Goal: Find specific page/section: Find specific page/section

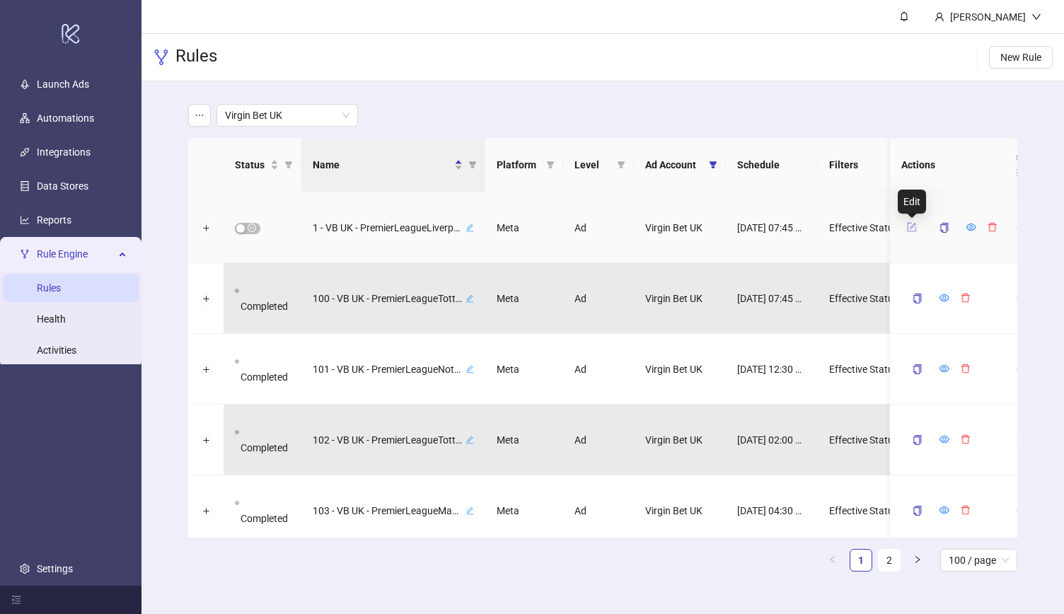
click at [909, 227] on icon "form" at bounding box center [912, 227] width 10 height 10
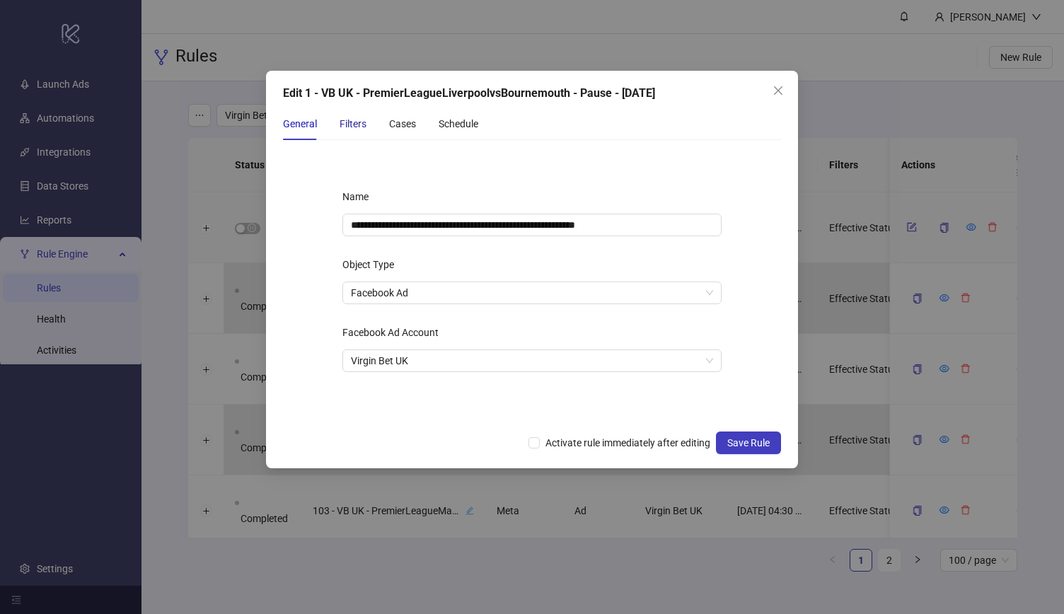
click at [348, 121] on div "Filters" at bounding box center [353, 124] width 27 height 16
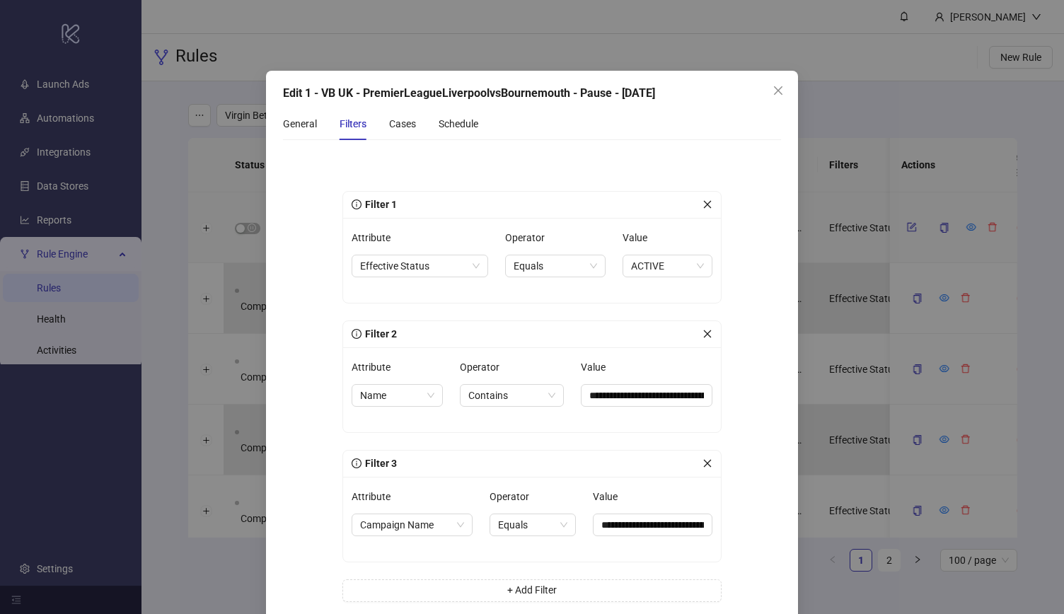
scroll to position [65, 0]
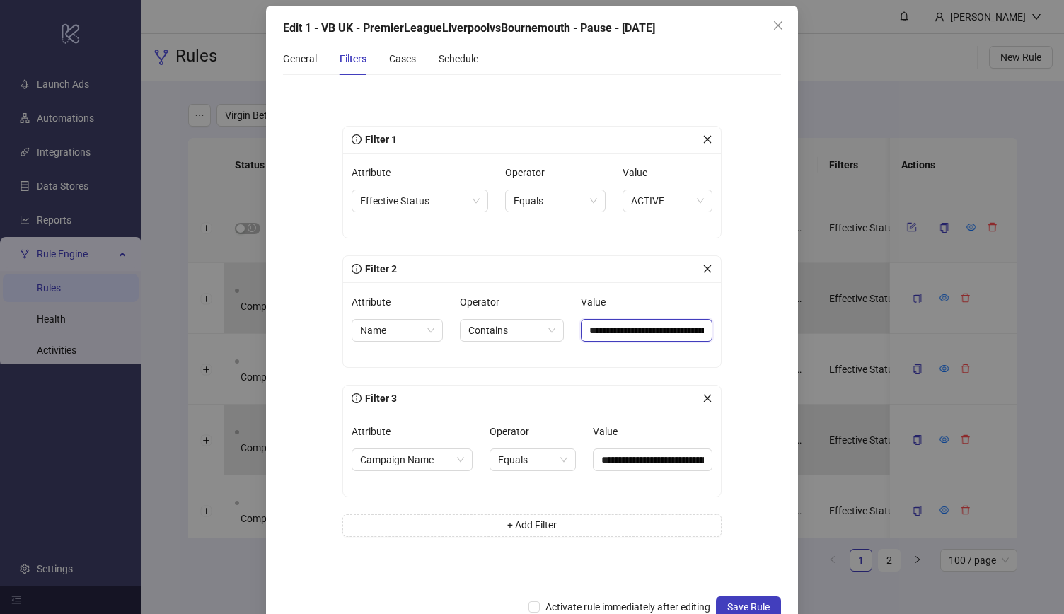
click at [645, 333] on input "**********" at bounding box center [647, 330] width 132 height 23
click at [645, 462] on input "**********" at bounding box center [653, 460] width 120 height 23
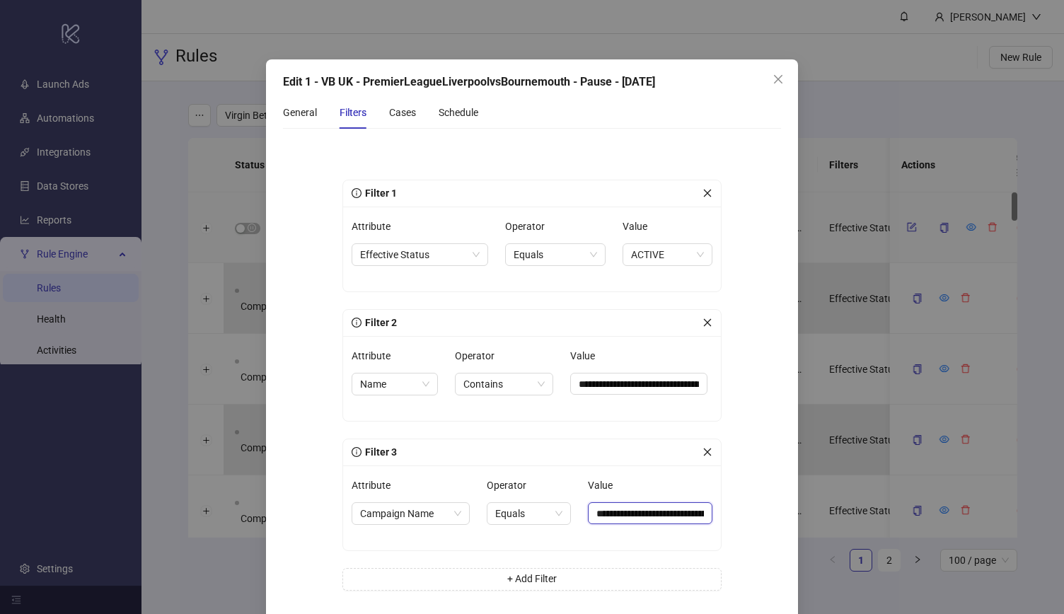
scroll to position [99, 0]
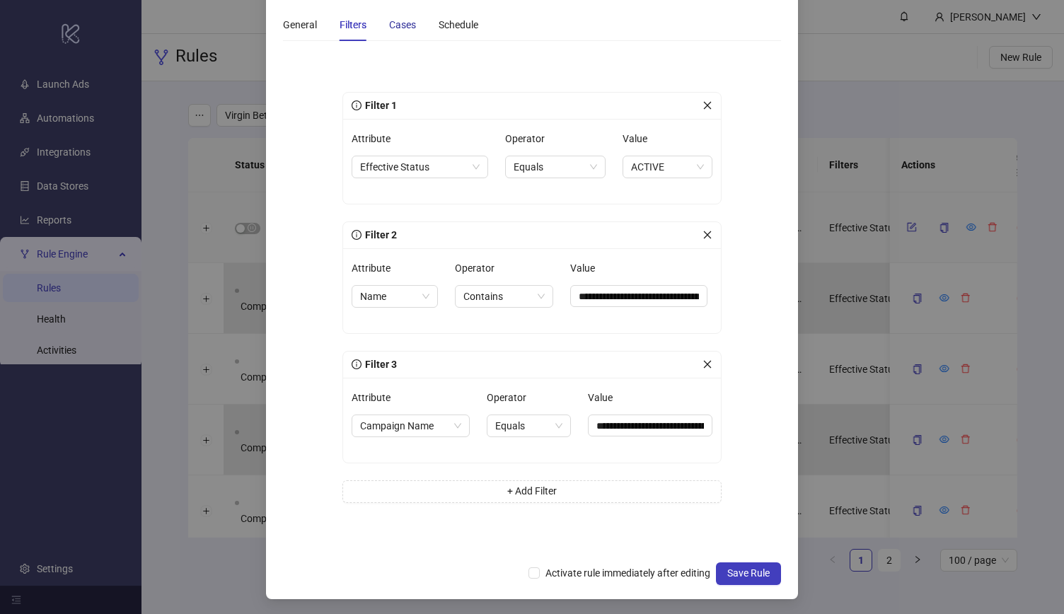
click at [397, 26] on div "Cases" at bounding box center [402, 25] width 27 height 16
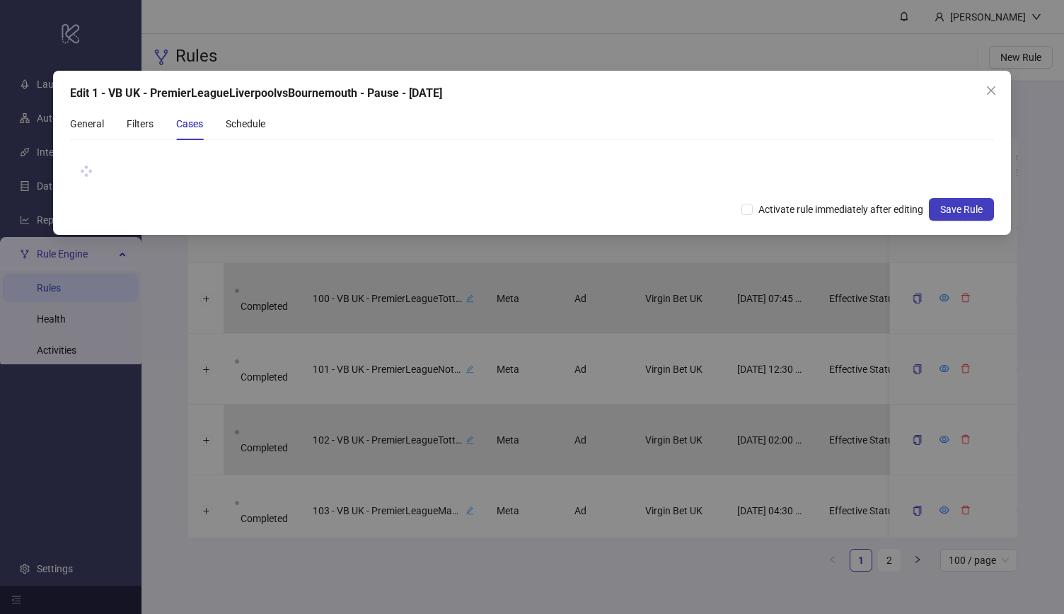
scroll to position [0, 0]
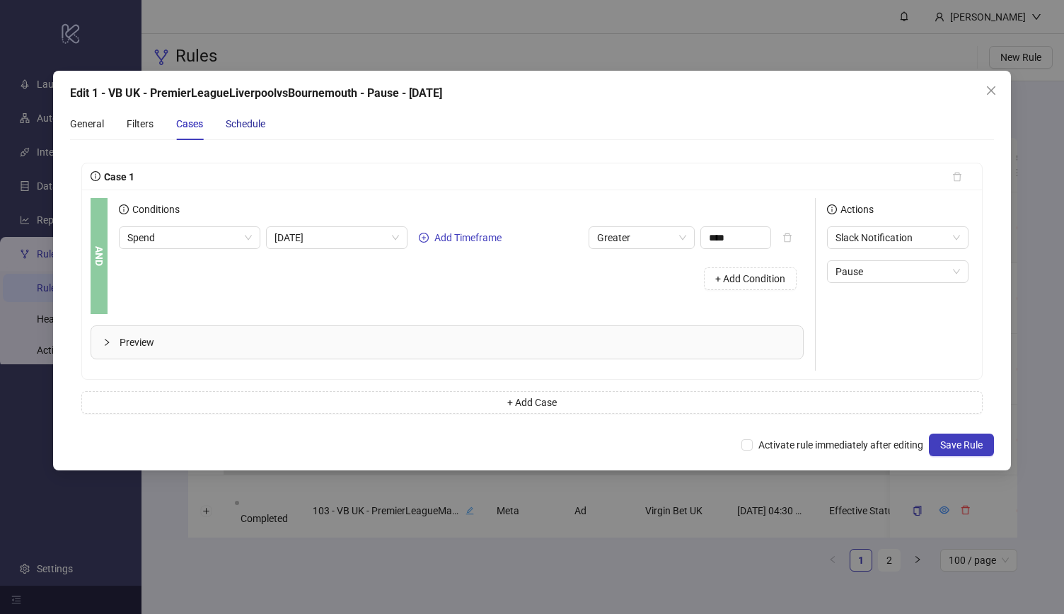
click at [255, 125] on div "Schedule" at bounding box center [246, 124] width 40 height 16
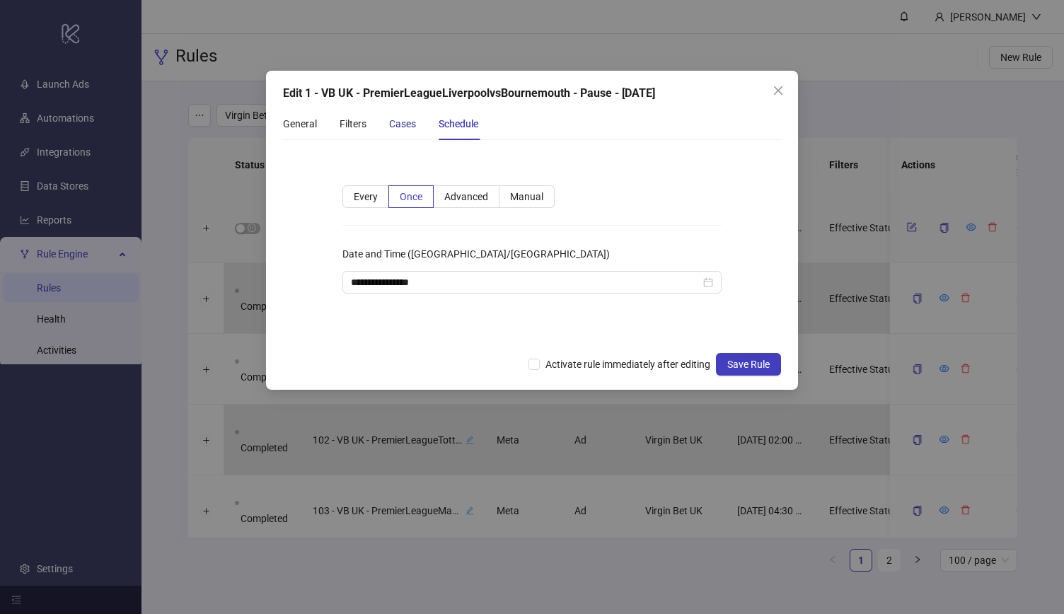
click at [406, 123] on div "Cases" at bounding box center [402, 124] width 27 height 16
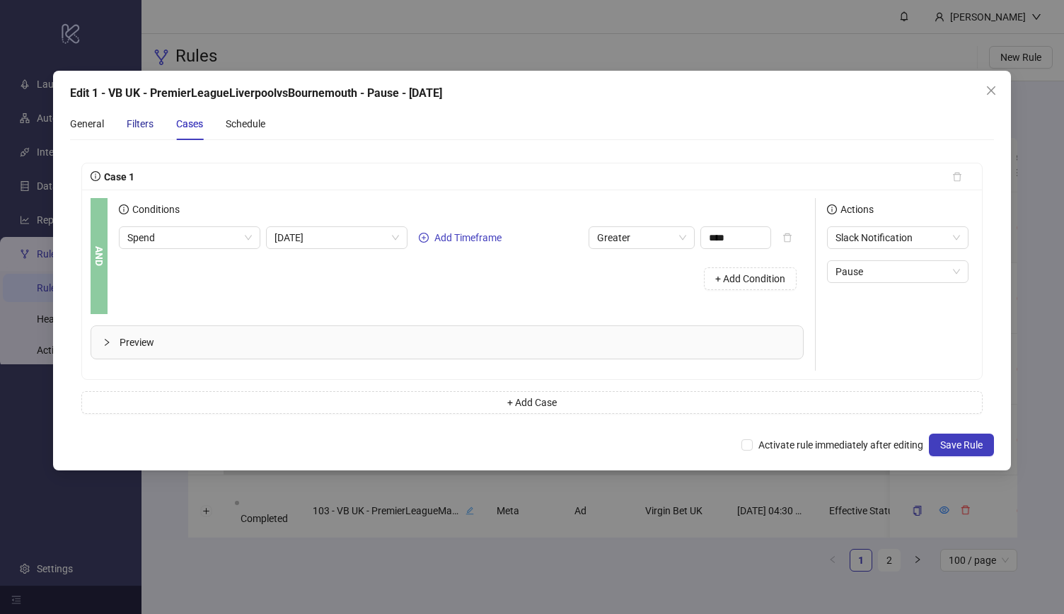
click at [137, 123] on div "Filters" at bounding box center [140, 124] width 27 height 16
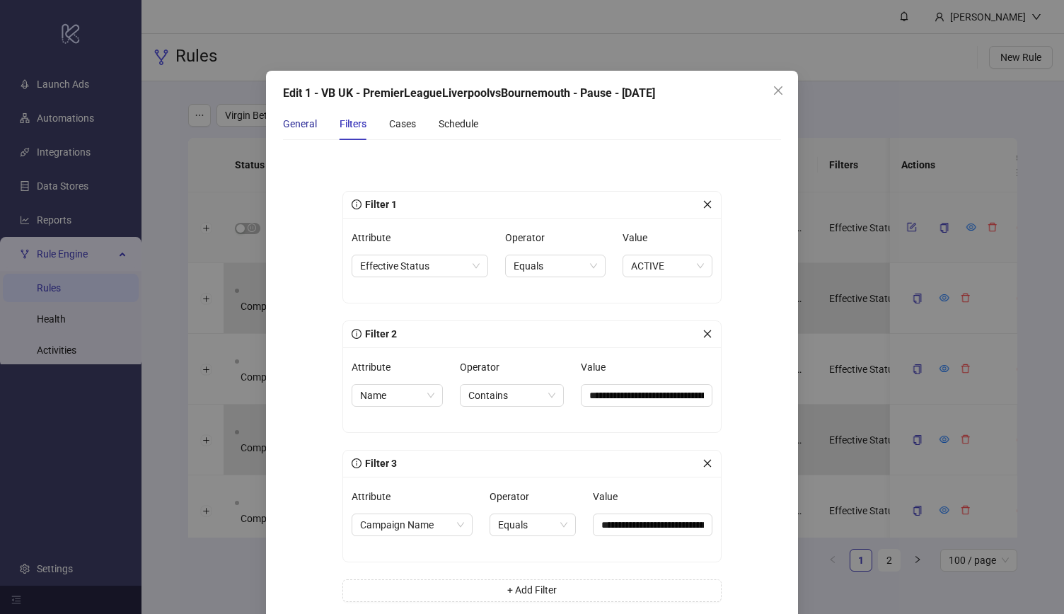
click at [296, 122] on div "General" at bounding box center [300, 124] width 34 height 16
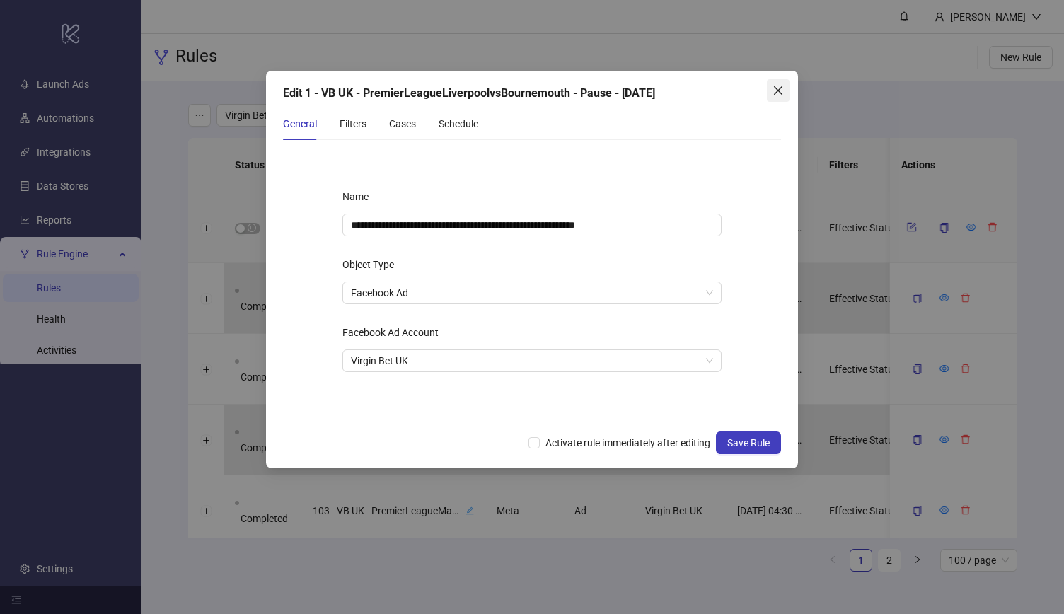
click at [776, 86] on icon "close" at bounding box center [778, 90] width 11 height 11
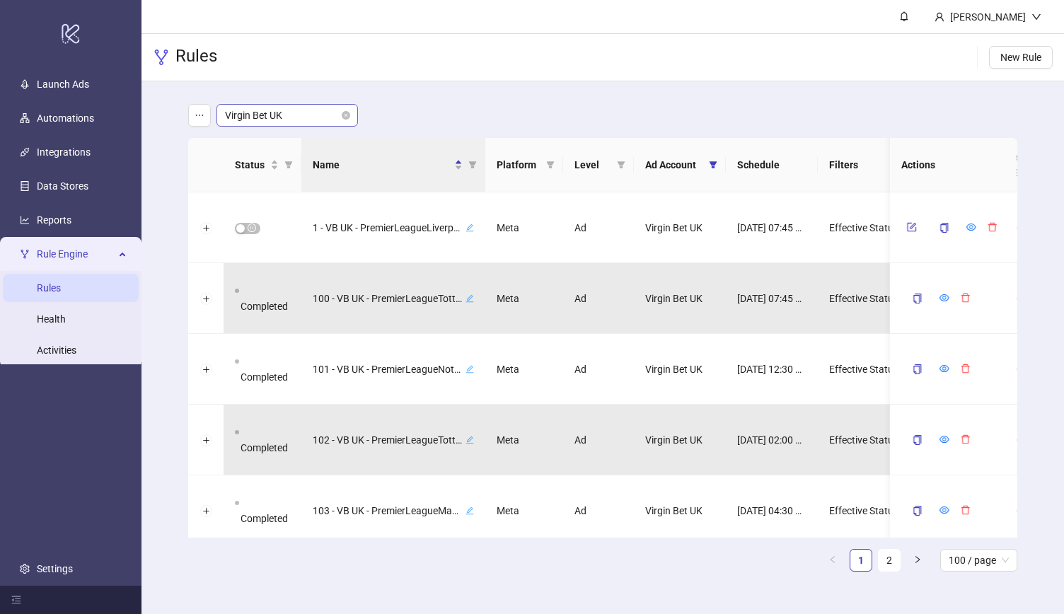
click at [285, 125] on span "Virgin Bet UK" at bounding box center [287, 115] width 125 height 21
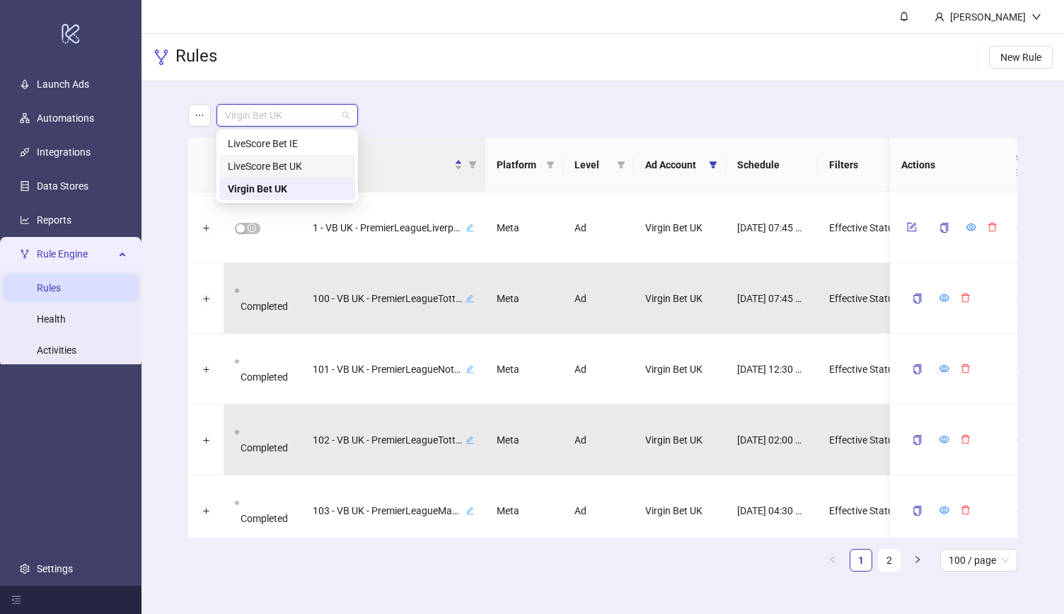
click at [298, 163] on div "LiveScore Bet UK" at bounding box center [287, 167] width 119 height 16
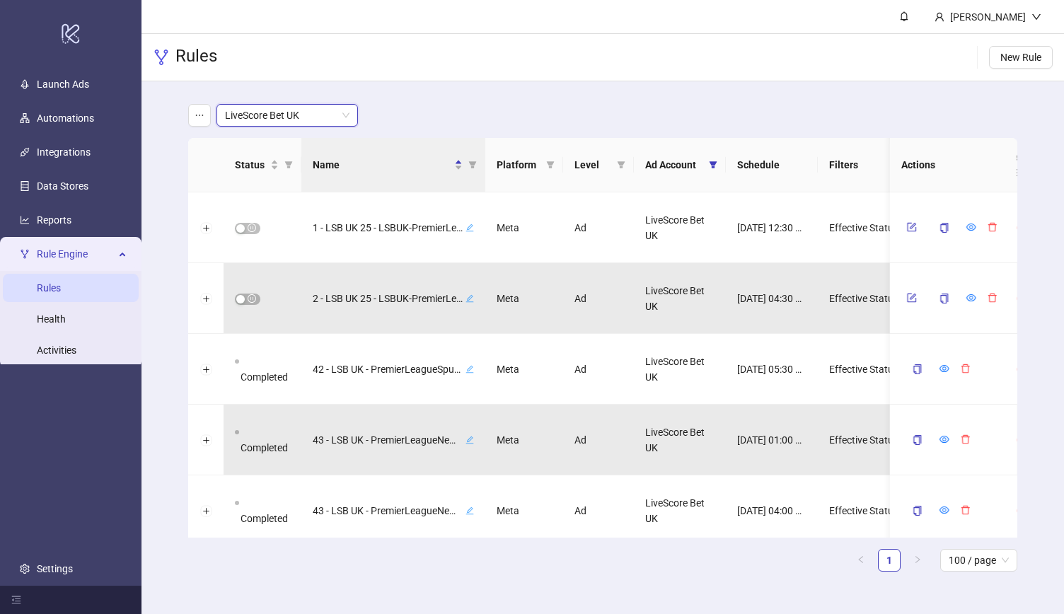
click at [452, 86] on main "LiveScore Bet UK LiveScore Bet UK Status Name Platform Level Ad Account Schedul…" at bounding box center [603, 343] width 852 height 524
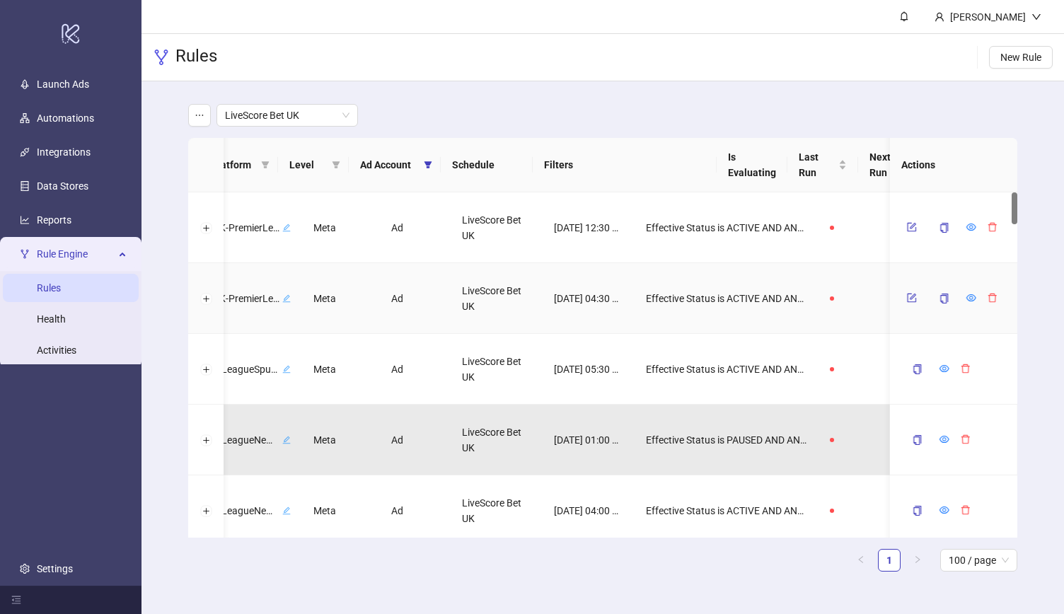
scroll to position [0, 324]
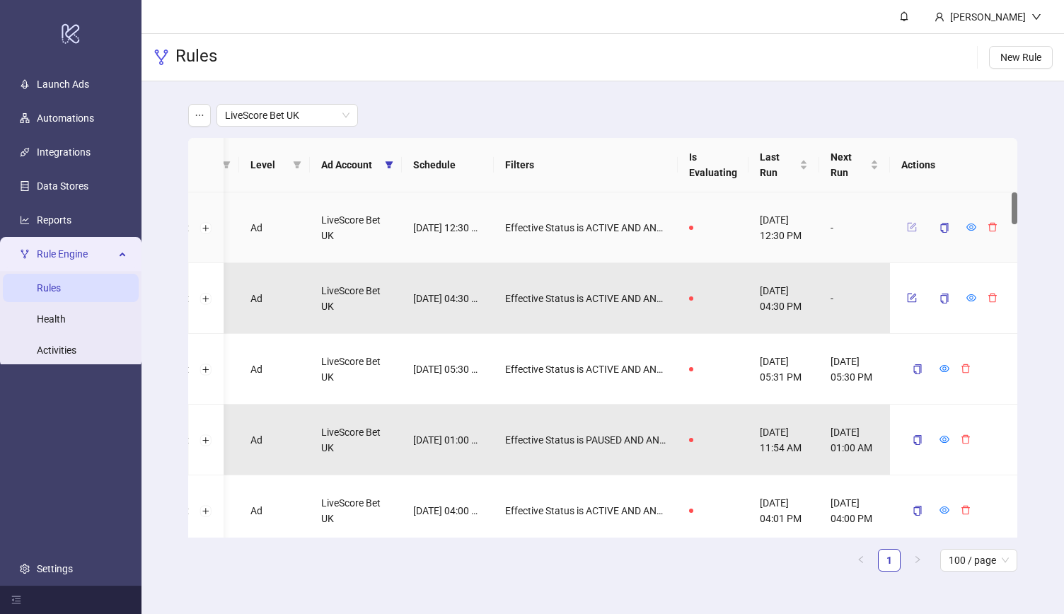
click at [913, 223] on icon "form" at bounding box center [912, 227] width 10 height 10
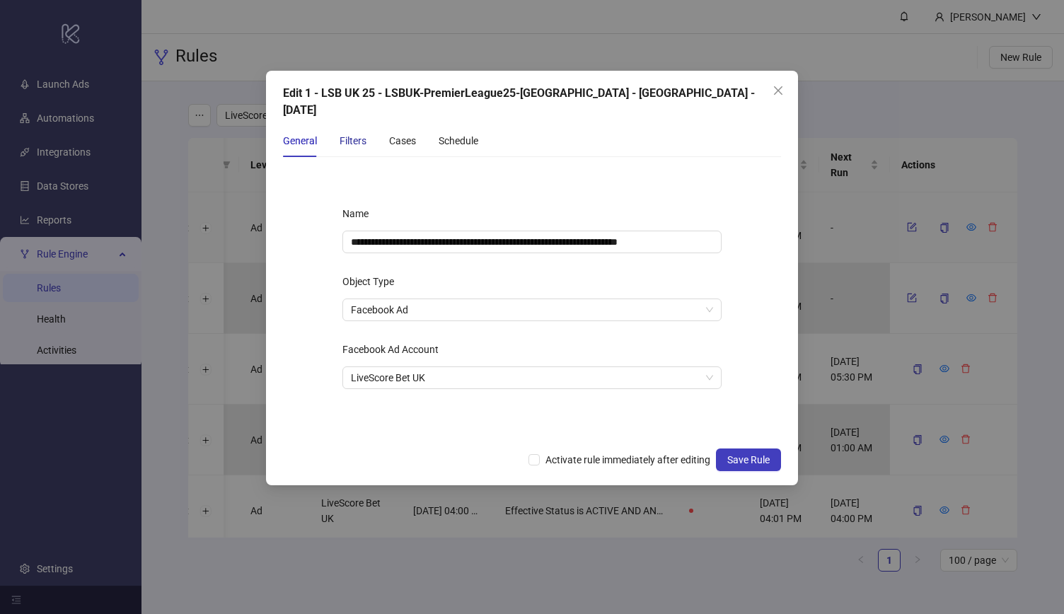
click at [351, 133] on div "Filters" at bounding box center [353, 141] width 27 height 16
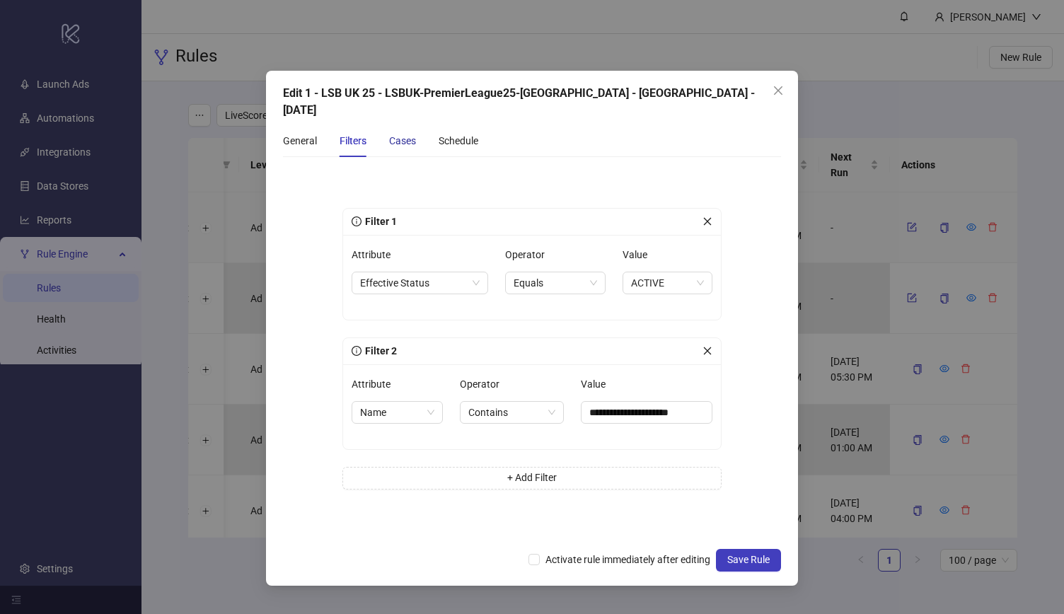
click at [403, 133] on div "Cases" at bounding box center [402, 141] width 27 height 16
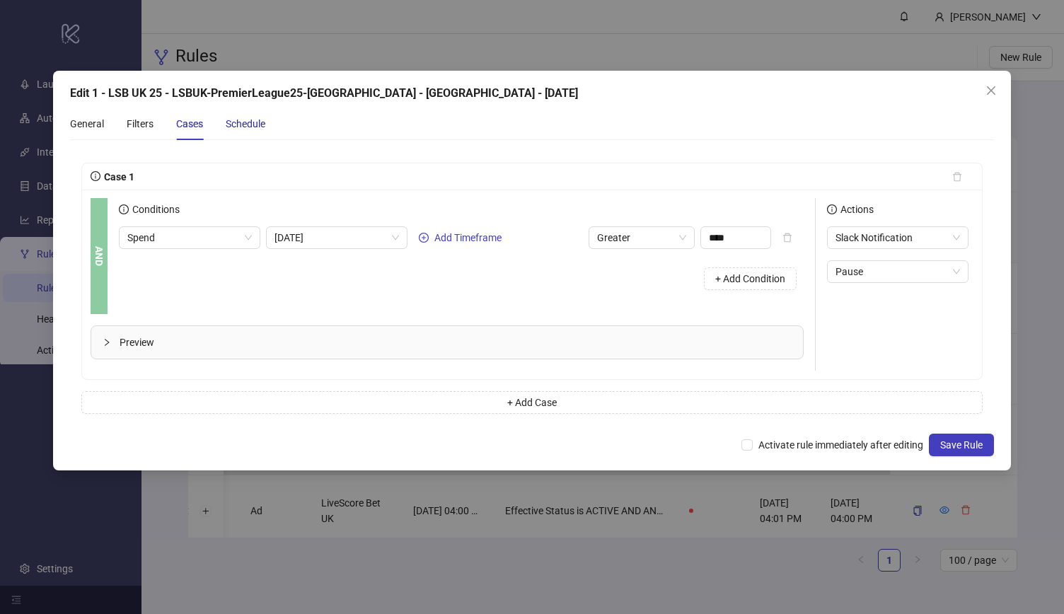
click at [243, 124] on div "Schedule" at bounding box center [246, 124] width 40 height 16
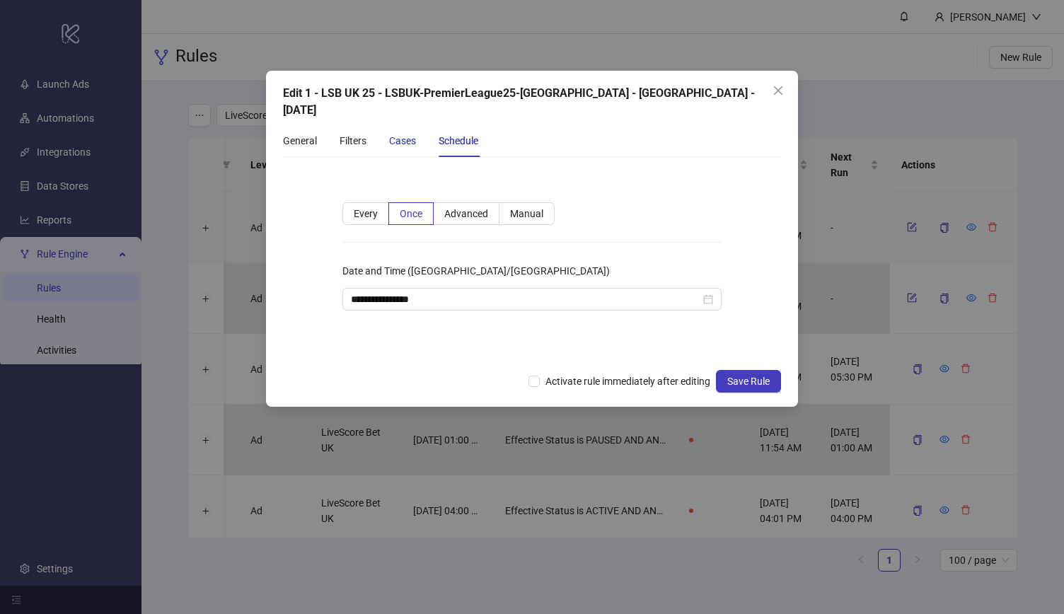
click at [390, 133] on div "Cases" at bounding box center [402, 141] width 27 height 16
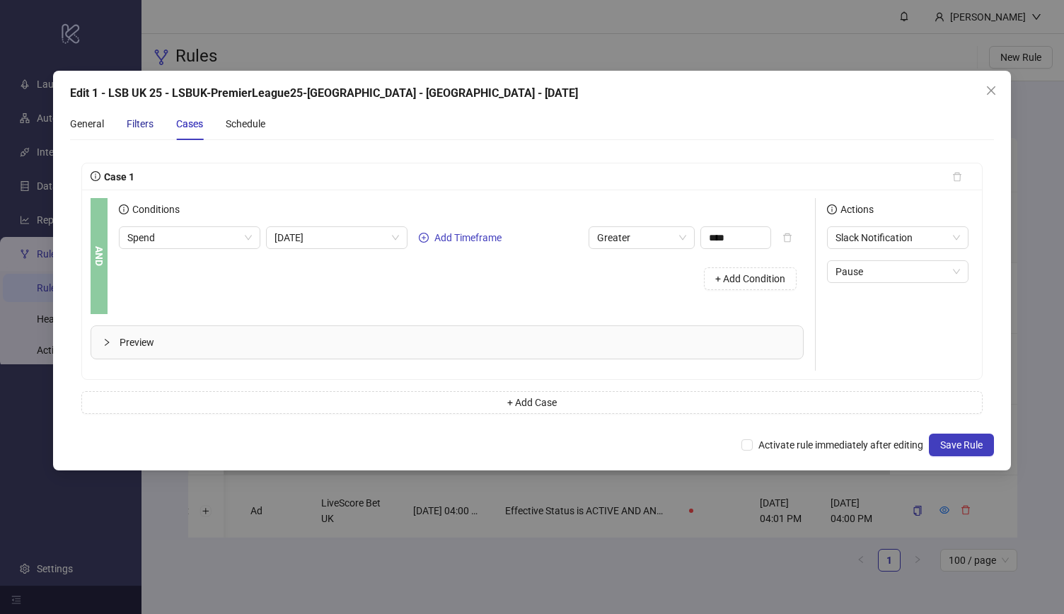
click at [136, 122] on div "Filters" at bounding box center [140, 124] width 27 height 16
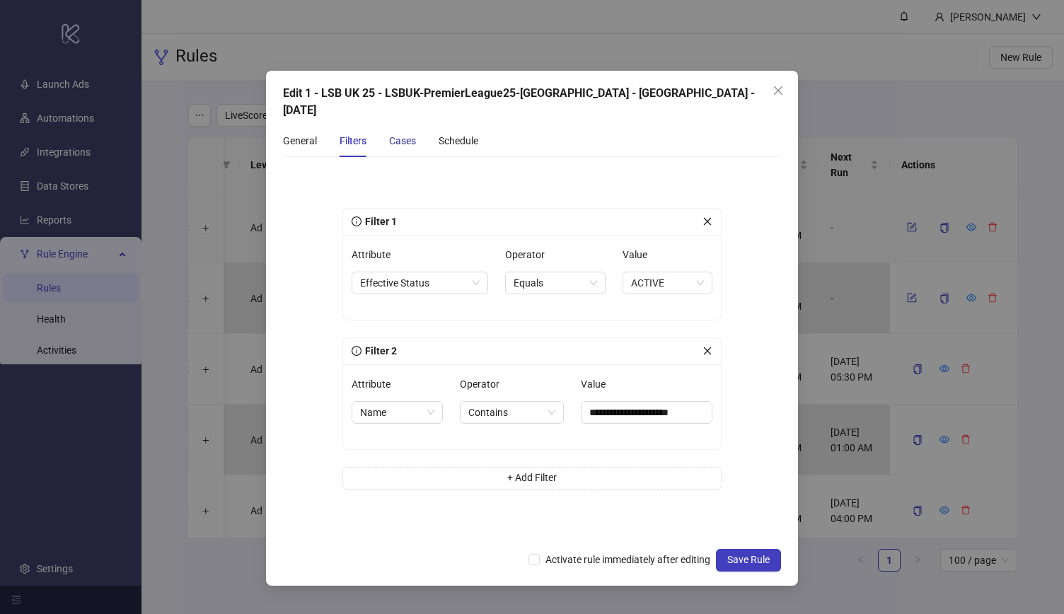
click at [395, 133] on div "Cases" at bounding box center [402, 141] width 27 height 16
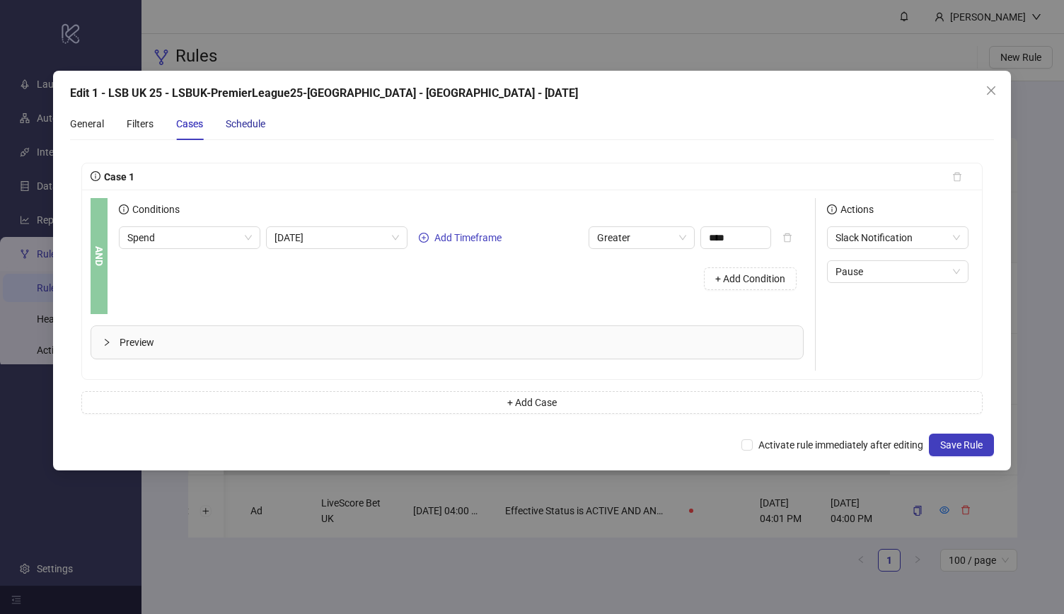
click at [256, 125] on div "Schedule" at bounding box center [246, 124] width 40 height 16
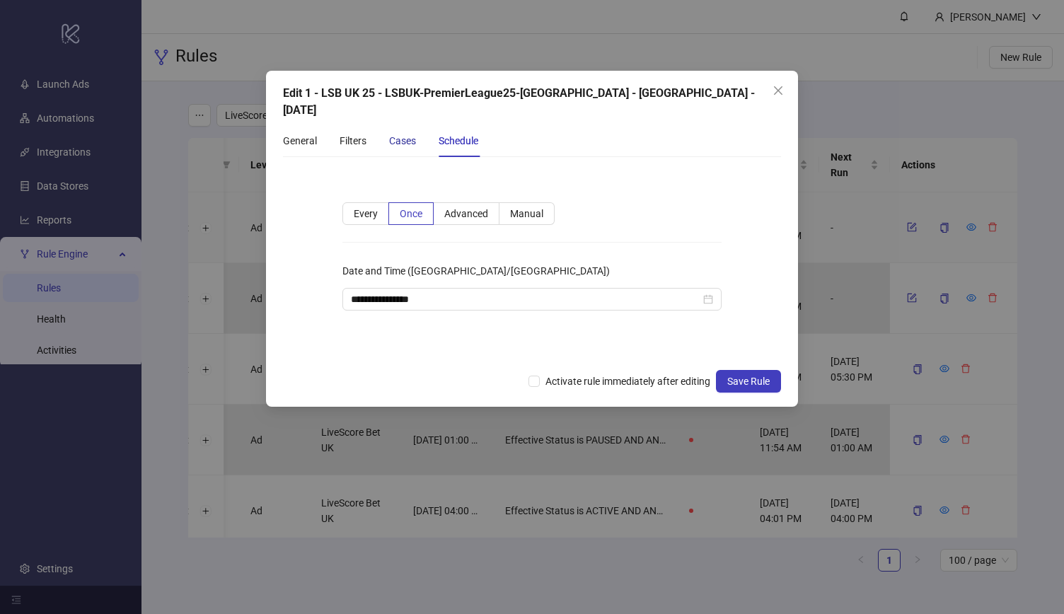
click at [402, 133] on div "Cases" at bounding box center [402, 141] width 27 height 16
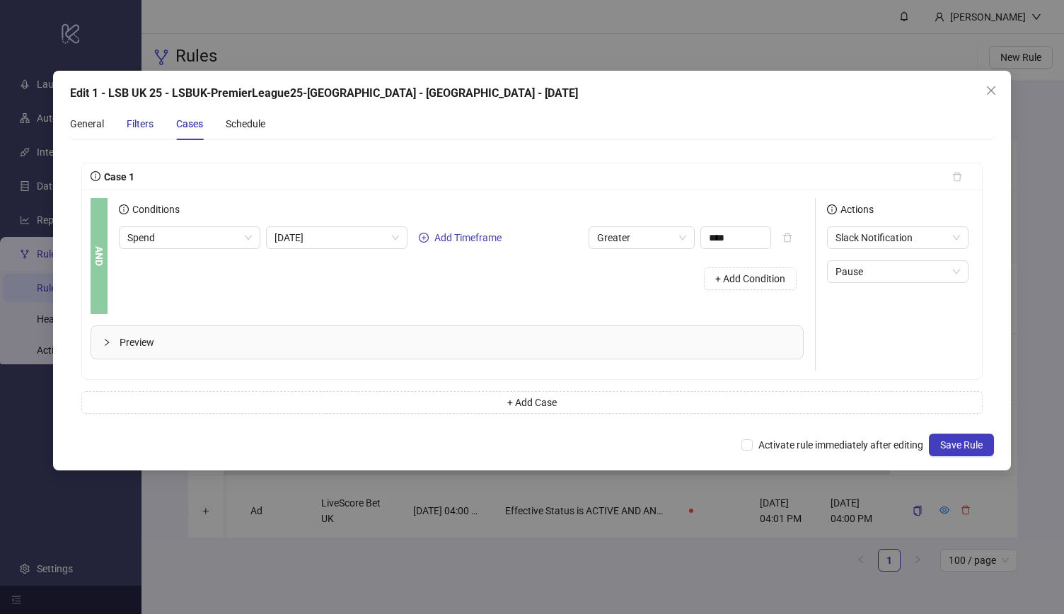
click at [151, 127] on div "Filters" at bounding box center [140, 124] width 27 height 16
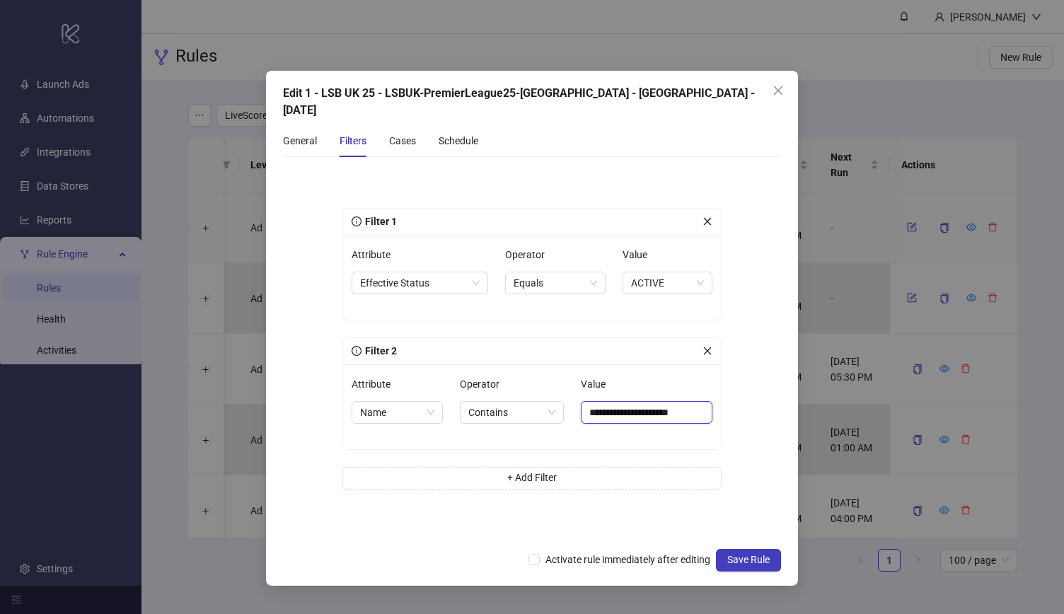
click at [630, 401] on input "**********" at bounding box center [647, 412] width 132 height 23
click at [712, 129] on div "General Filters Cases Schedule" at bounding box center [532, 141] width 498 height 33
click at [775, 87] on icon "close" at bounding box center [778, 90] width 8 height 8
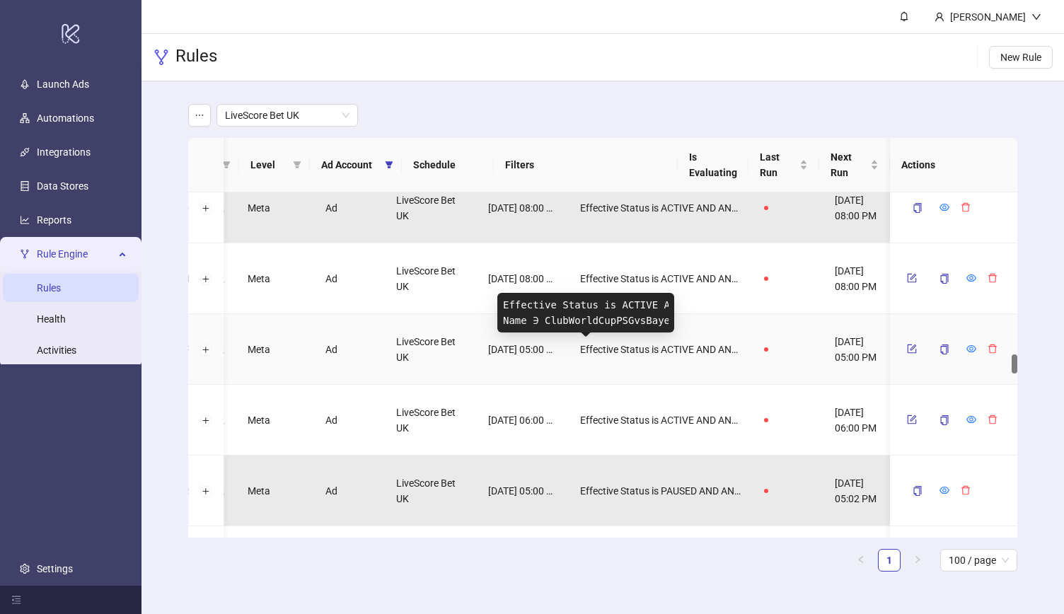
scroll to position [0, 0]
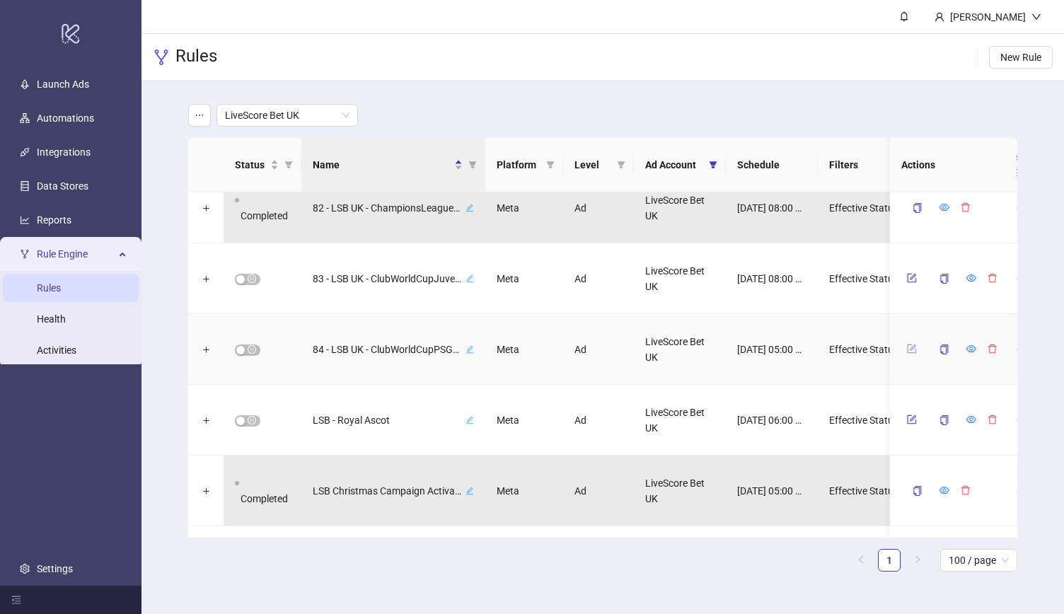
click at [909, 347] on icon "form" at bounding box center [912, 349] width 10 height 10
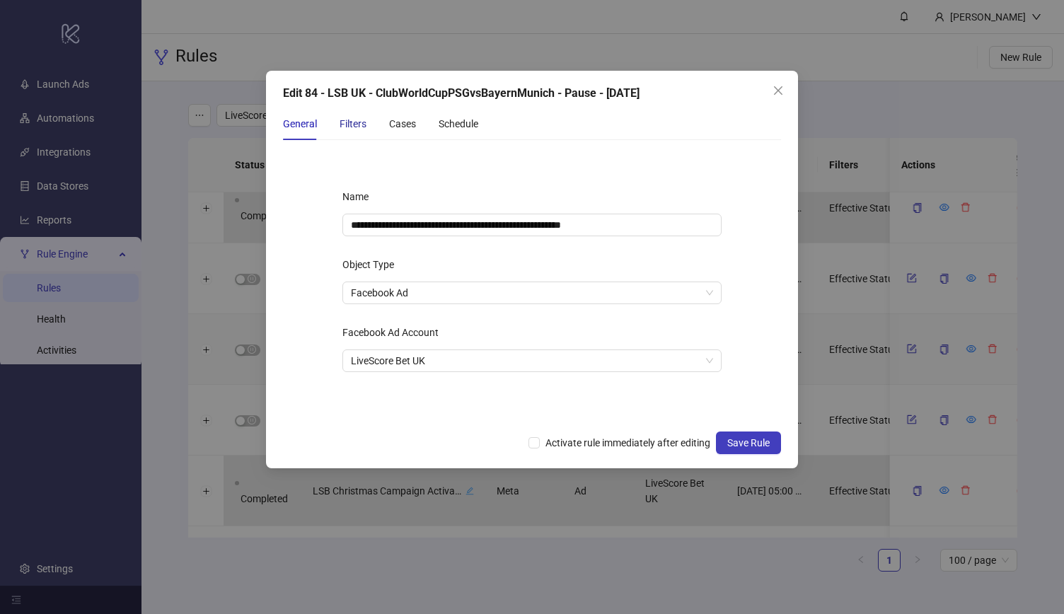
click at [345, 121] on div "Filters" at bounding box center [353, 124] width 27 height 16
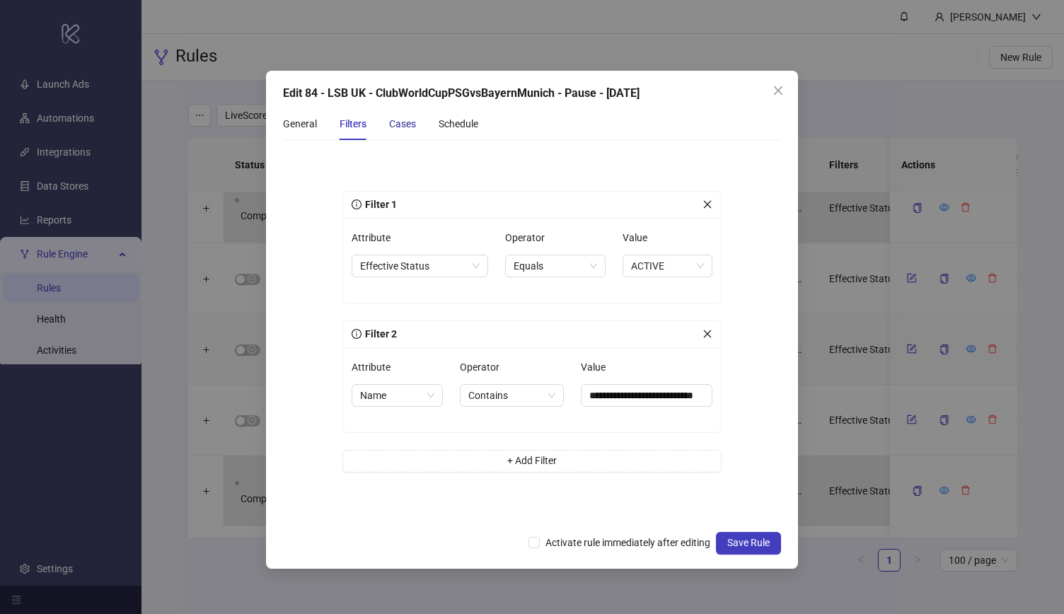
click at [400, 122] on div "Cases" at bounding box center [402, 124] width 27 height 16
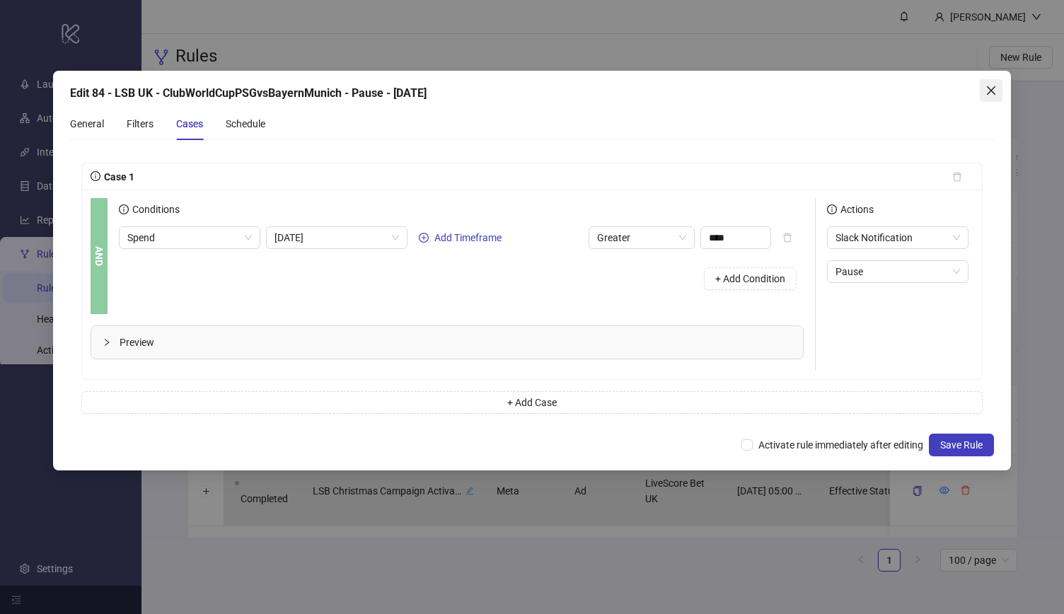
click at [987, 86] on icon "close" at bounding box center [991, 90] width 11 height 11
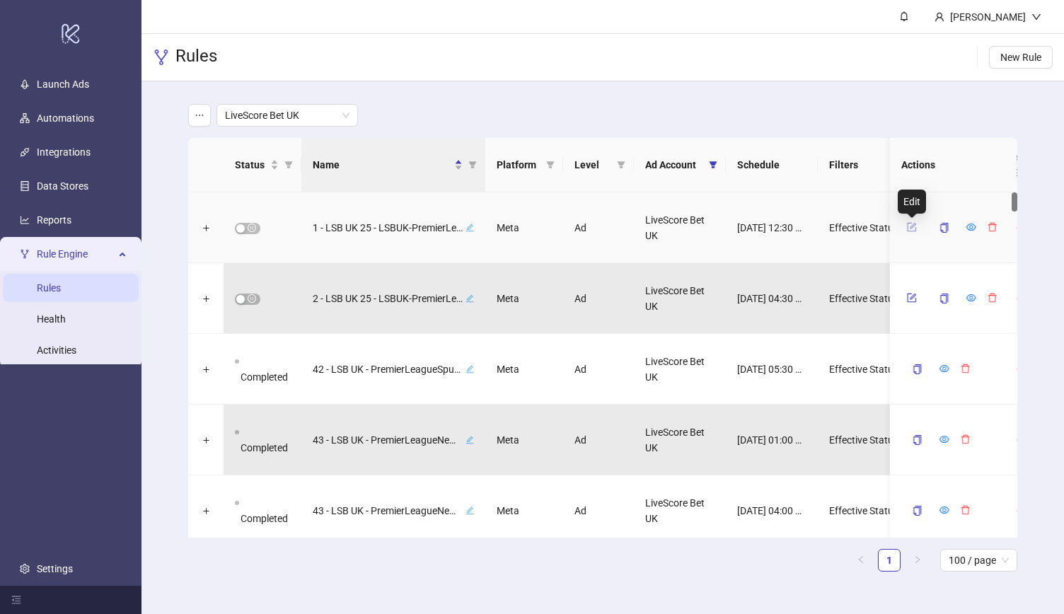
click at [912, 228] on icon "form" at bounding box center [913, 226] width 6 height 6
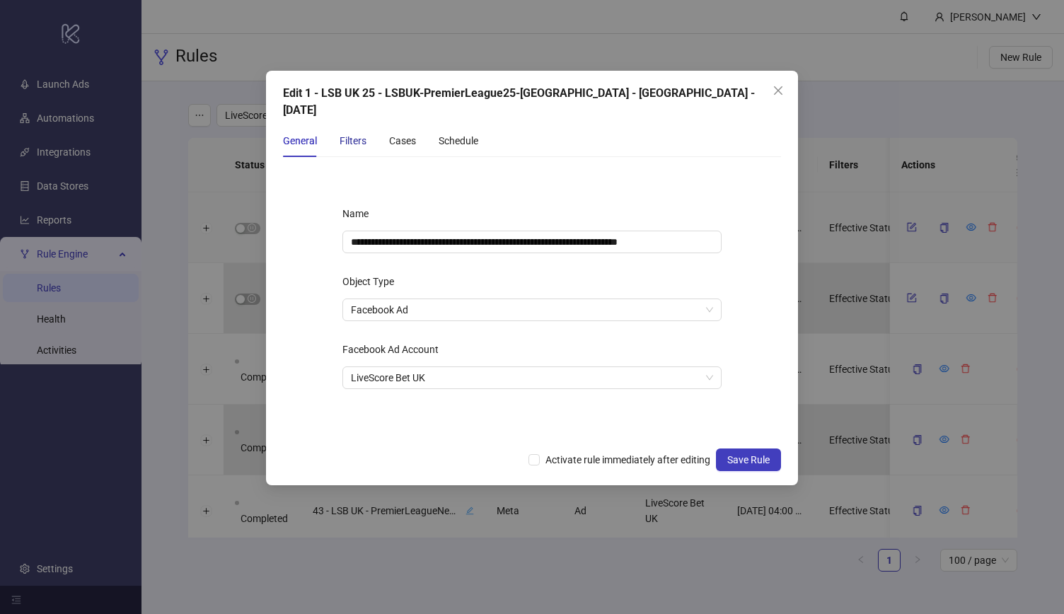
click at [354, 133] on div "Filters" at bounding box center [353, 141] width 27 height 16
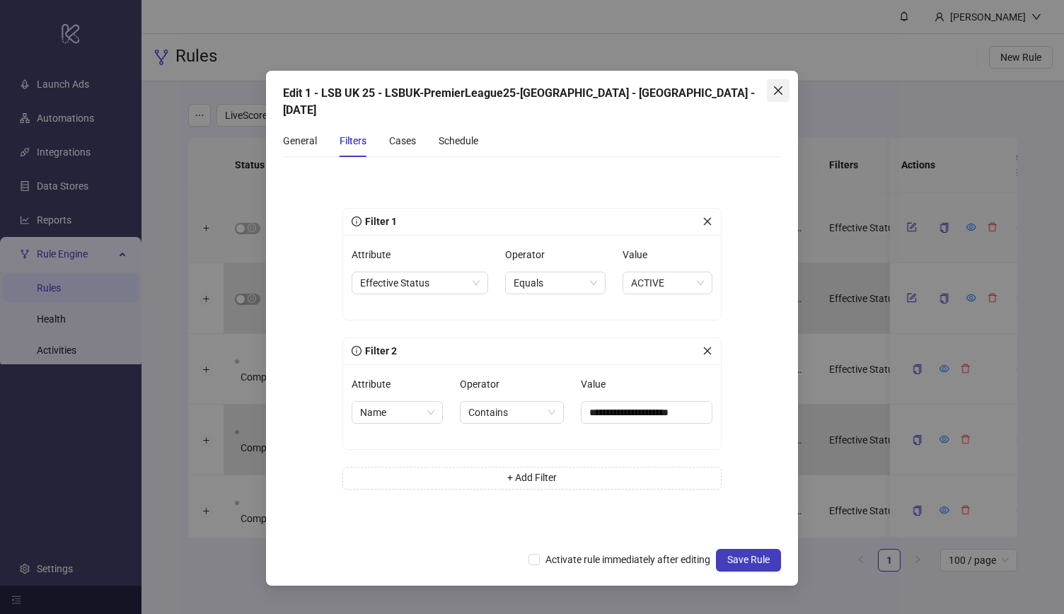
click at [781, 88] on icon "close" at bounding box center [778, 90] width 8 height 8
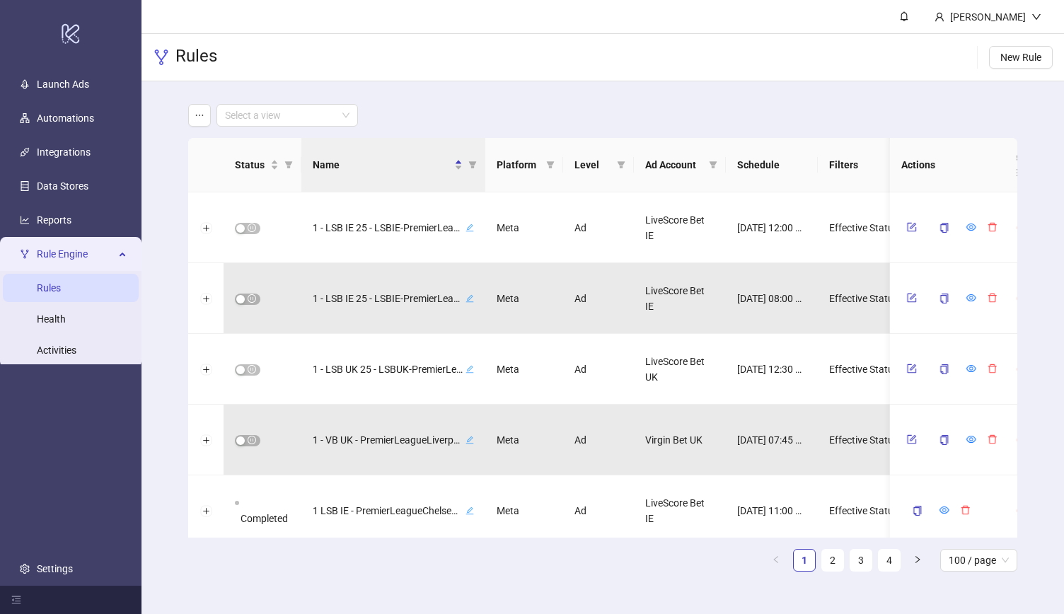
click at [616, 12] on header "[PERSON_NAME]" at bounding box center [603, 17] width 923 height 34
click at [781, 9] on header "[PERSON_NAME]" at bounding box center [603, 17] width 923 height 34
click at [779, 14] on header "[PERSON_NAME]" at bounding box center [603, 17] width 923 height 34
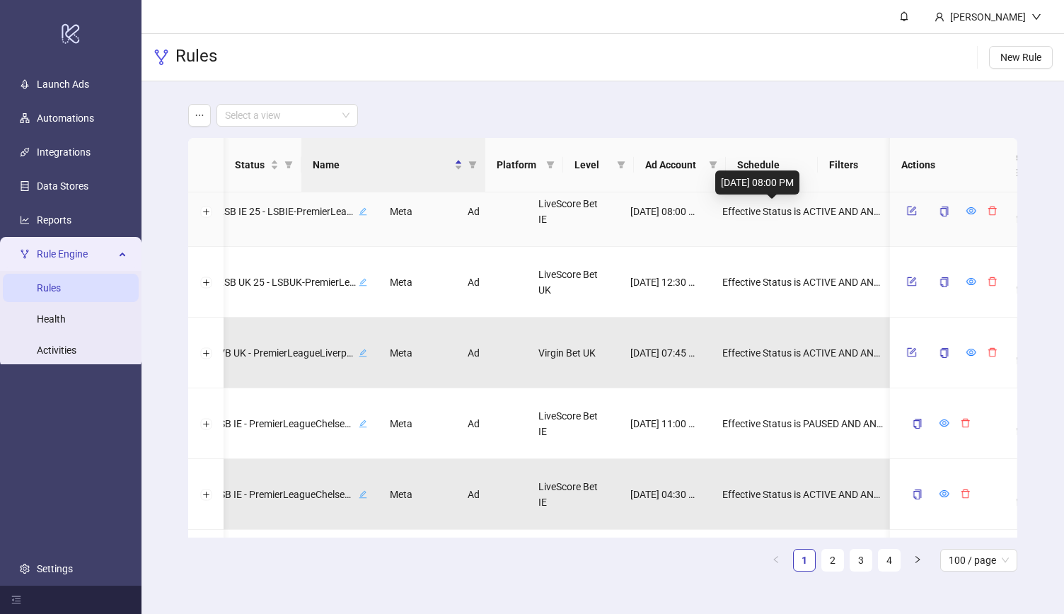
scroll to position [0, 324]
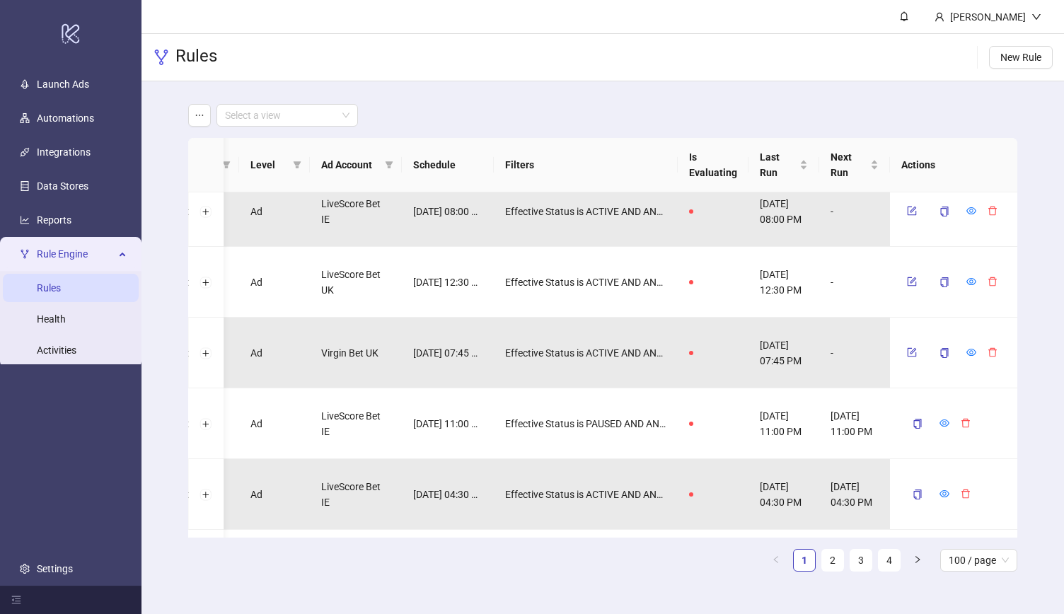
click at [750, 116] on div "Select a view" at bounding box center [602, 115] width 829 height 23
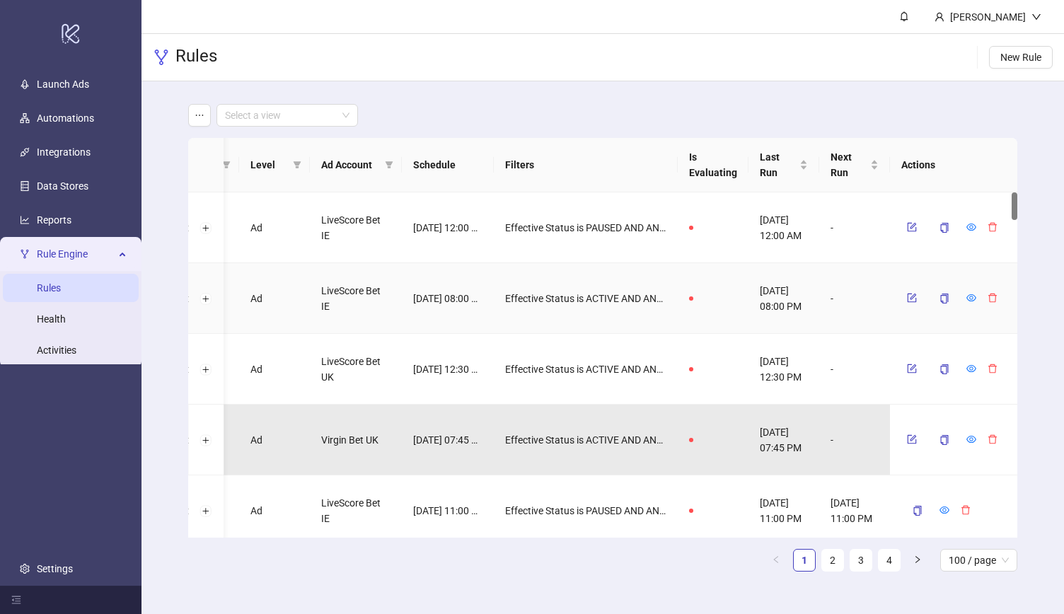
scroll to position [0, 0]
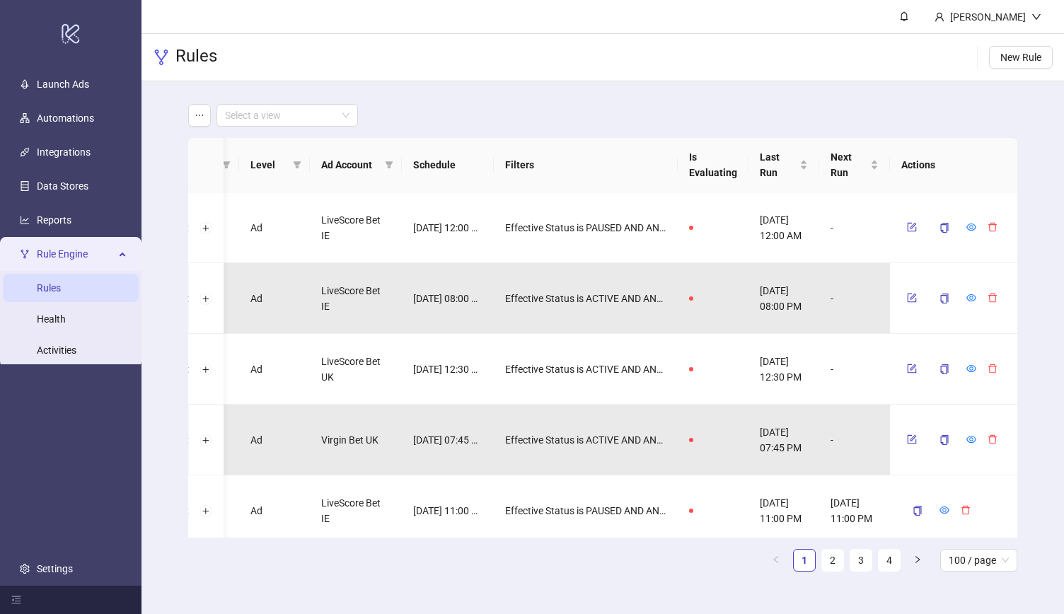
click at [753, 103] on main "Select a view Status Name Platform Level Ad Account Schedule Filters Is Evaluat…" at bounding box center [603, 343] width 852 height 524
drag, startPoint x: 753, startPoint y: 103, endPoint x: 760, endPoint y: 12, distance: 91.6
click at [760, 12] on header "[PERSON_NAME]" at bounding box center [603, 17] width 923 height 34
